Goal: Task Accomplishment & Management: Manage account settings

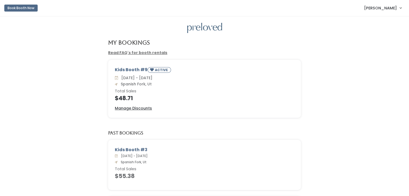
click at [23, 121] on div "Kids Booth #9 ACTIVE Sat. Aug 23 - Fri. Aug 29 Spanish Fork, Ut Total Sales $48…" at bounding box center [204, 92] width 399 height 65
